Goal: Transaction & Acquisition: Purchase product/service

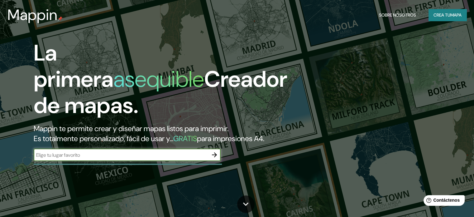
click at [152, 158] on input "text" at bounding box center [121, 154] width 175 height 7
type input "LAS TABLAS, [GEOGRAPHIC_DATA]"
click at [215, 158] on icon "button" at bounding box center [214, 154] width 7 height 7
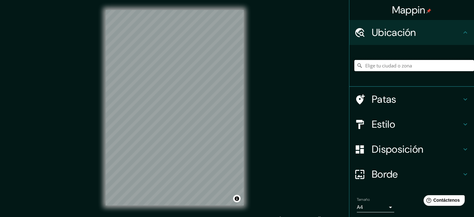
click at [395, 64] on input "Elige tu ciudad o zona" at bounding box center [415, 65] width 120 height 11
type input "[GEOGRAPHIC_DATA], 13270 [GEOGRAPHIC_DATA], provincia de [GEOGRAPHIC_DATA], [GE…"
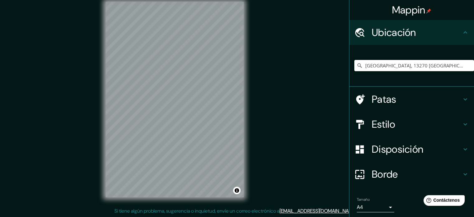
click at [303, 139] on div "Mappin Ubicación Cl [GEOGRAPHIC_DATA], 13270 [GEOGRAPHIC_DATA], [GEOGRAPHIC_DAT…" at bounding box center [237, 104] width 474 height 225
click at [247, 104] on div "© Mapbox © OpenStreetMap Improve this map" at bounding box center [175, 99] width 158 height 215
click at [427, 124] on h4 "Estilo" at bounding box center [417, 124] width 90 height 12
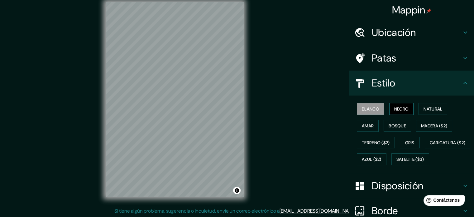
click at [396, 109] on font "Negro" at bounding box center [401, 109] width 15 height 6
click at [431, 126] on font "Madera ($2)" at bounding box center [434, 126] width 26 height 6
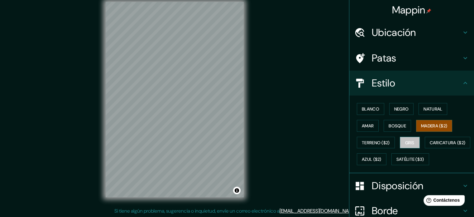
click at [412, 142] on button "Gris" at bounding box center [410, 143] width 20 height 12
click at [378, 131] on div "Blanco Negro Natural Amar Bosque Madera ($2) Terreno ($2) Gris Caricatura ($2) …" at bounding box center [415, 133] width 120 height 67
click at [373, 127] on button "Amar" at bounding box center [368, 126] width 22 height 12
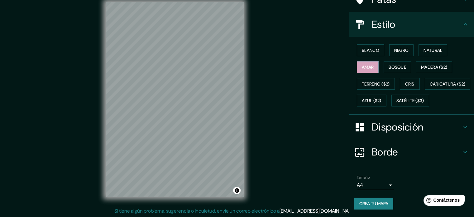
scroll to position [74, 0]
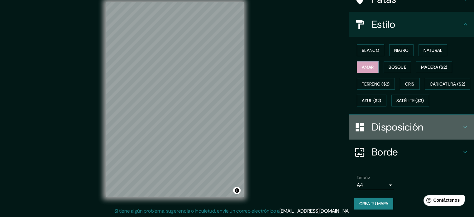
click at [391, 122] on font "Disposición" at bounding box center [397, 126] width 51 height 13
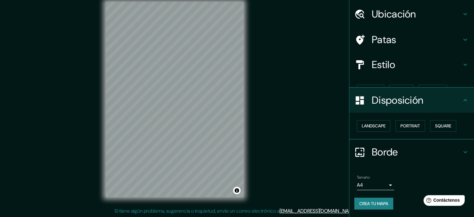
scroll to position [7, 0]
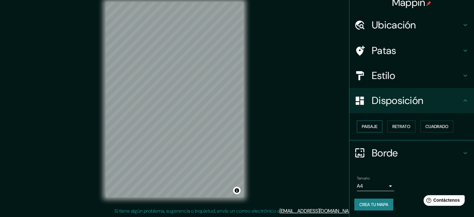
click at [374, 125] on button "Paisaje" at bounding box center [370, 126] width 26 height 12
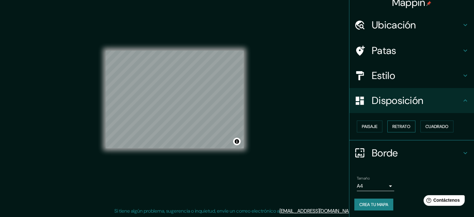
click at [408, 124] on button "Retrato" at bounding box center [402, 126] width 28 height 12
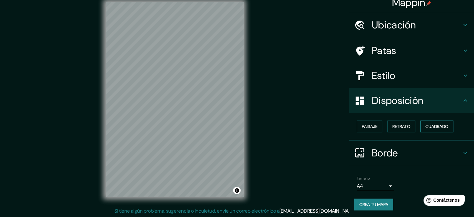
click at [434, 123] on font "Cuadrado" at bounding box center [437, 126] width 23 height 6
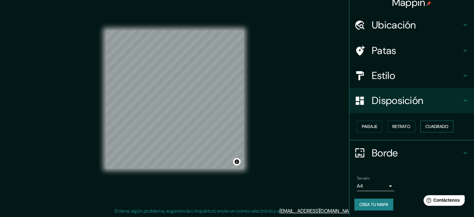
click at [427, 127] on font "Cuadrado" at bounding box center [437, 126] width 23 height 6
click at [372, 129] on font "Paisaje" at bounding box center [370, 126] width 16 height 8
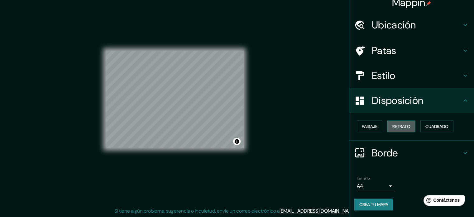
click at [405, 124] on font "Retrato" at bounding box center [402, 126] width 18 height 6
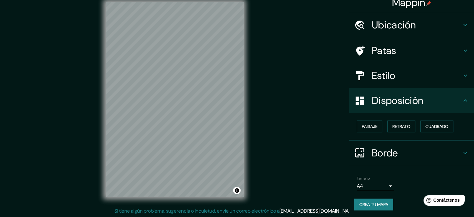
click at [383, 152] on font "Borde" at bounding box center [385, 152] width 26 height 13
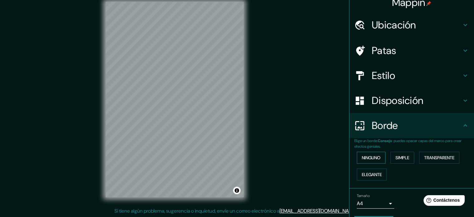
click at [373, 157] on font "Ninguno" at bounding box center [371, 158] width 19 height 6
click at [406, 157] on font "Simple" at bounding box center [403, 158] width 14 height 6
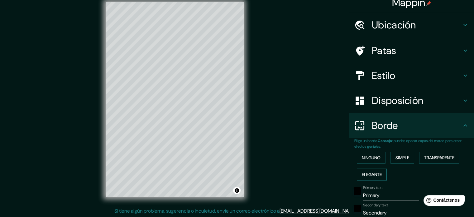
click at [384, 170] on button "Elegante" at bounding box center [372, 174] width 30 height 12
click at [374, 162] on button "Ninguno" at bounding box center [371, 158] width 29 height 12
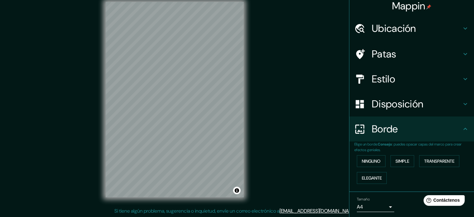
scroll to position [0, 0]
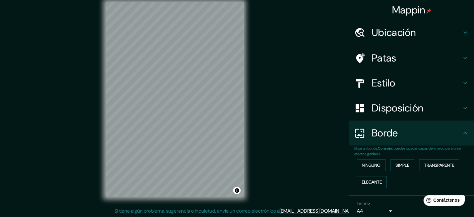
click at [400, 29] on font "Ubicación" at bounding box center [394, 32] width 44 height 13
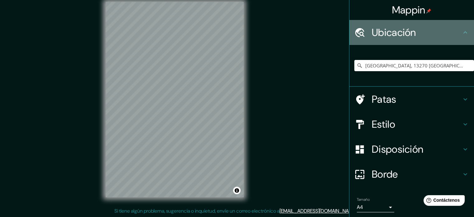
click at [400, 29] on font "Ubicación" at bounding box center [394, 32] width 44 height 13
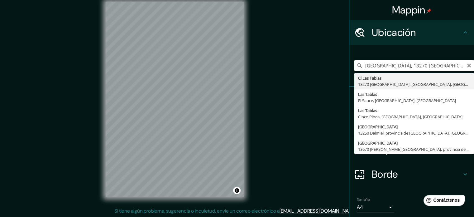
click at [423, 60] on input "[GEOGRAPHIC_DATA], 13270 [GEOGRAPHIC_DATA], provincia de [GEOGRAPHIC_DATA], [GE…" at bounding box center [415, 65] width 120 height 11
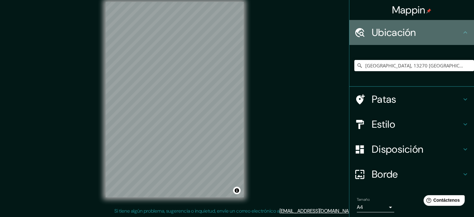
click at [462, 35] on icon at bounding box center [465, 32] width 7 height 7
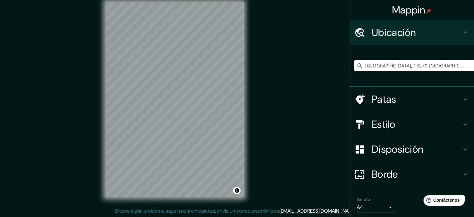
click at [392, 104] on h4 "Patas" at bounding box center [417, 99] width 90 height 12
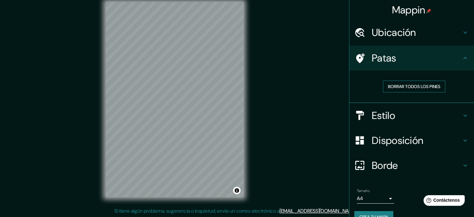
click at [394, 88] on font "Borrar todos los pines" at bounding box center [414, 87] width 52 height 6
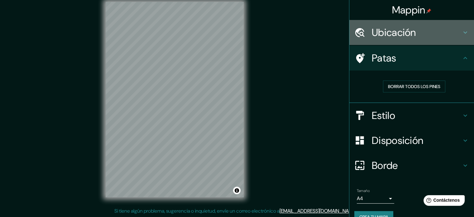
click at [393, 40] on div "Ubicación" at bounding box center [412, 32] width 125 height 25
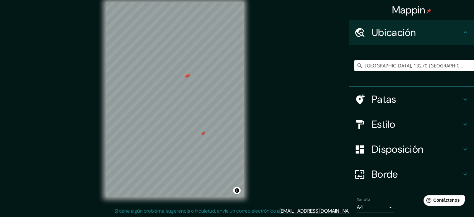
click at [200, 135] on div at bounding box center [202, 133] width 5 height 5
